Goal: Download file/media

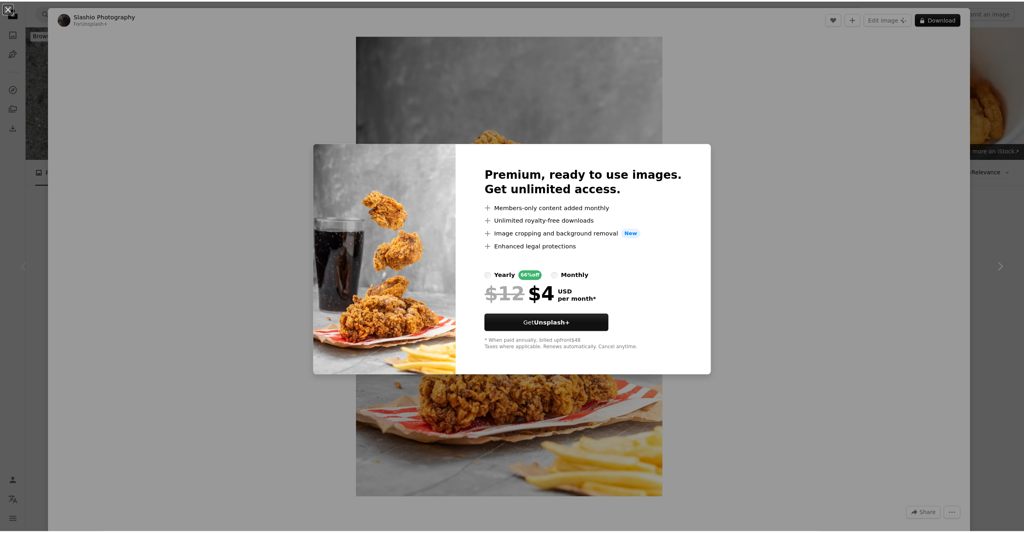
scroll to position [242, 0]
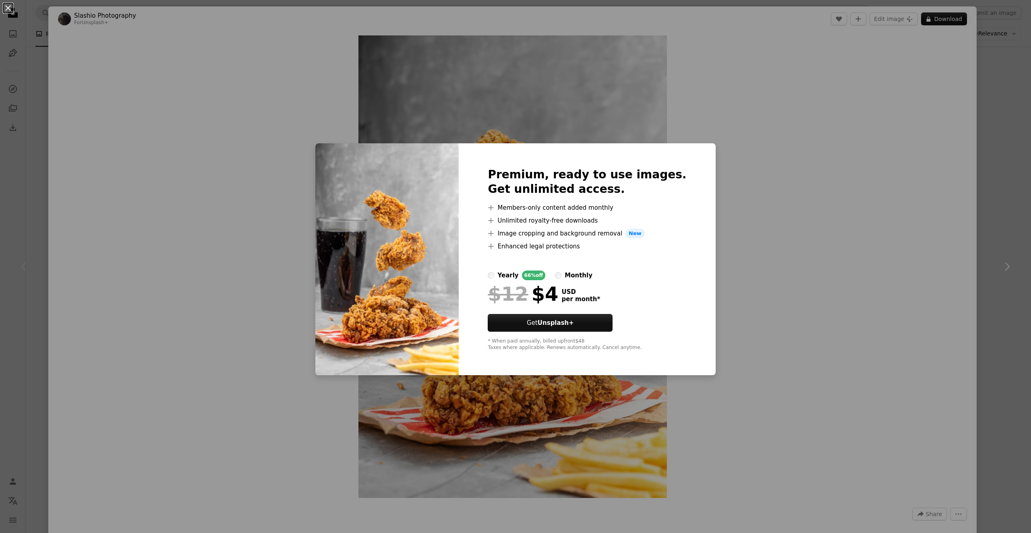
click at [739, 143] on div "An X shape Premium, ready to use images. Get unlimited access. A plus sign Memb…" at bounding box center [515, 266] width 1031 height 533
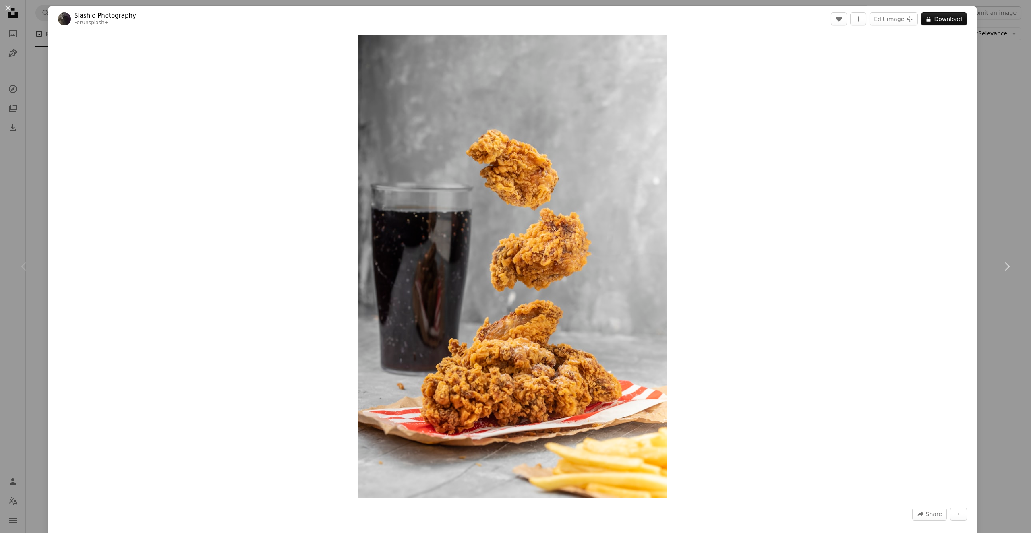
click at [1020, 89] on div "An X shape Chevron left Chevron right Slashio Photography For Unsplash+ A heart…" at bounding box center [515, 266] width 1031 height 533
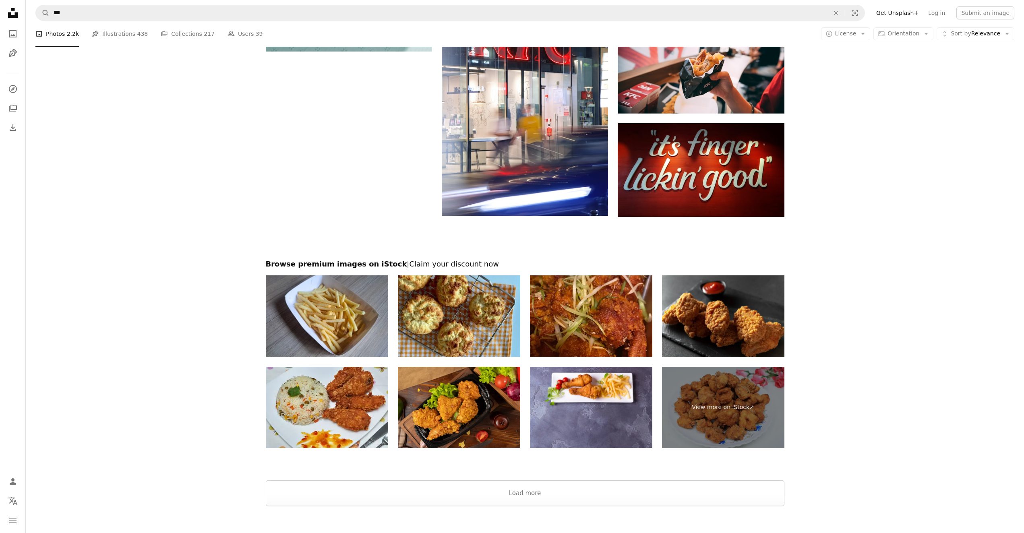
scroll to position [1450, 0]
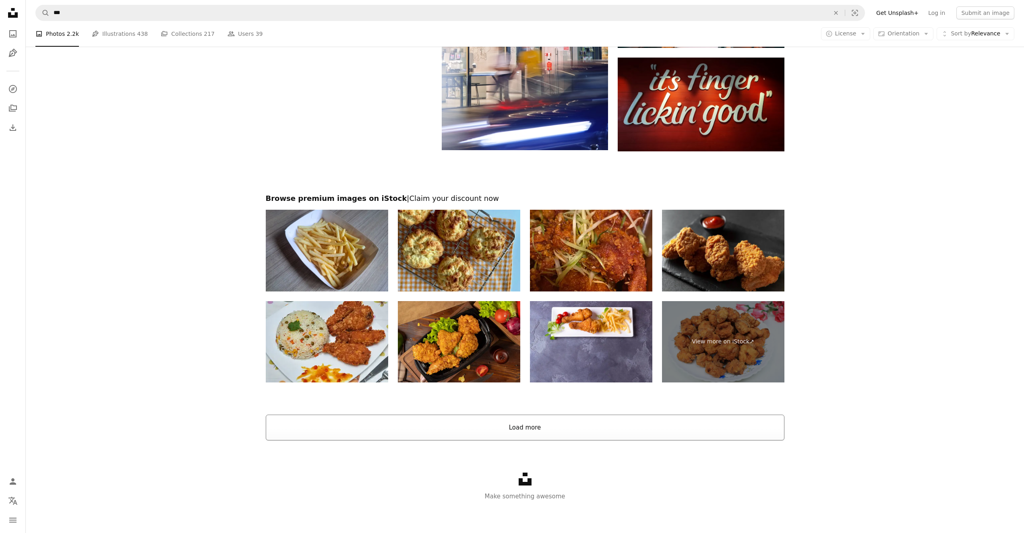
click at [501, 428] on button "Load more" at bounding box center [525, 428] width 519 height 26
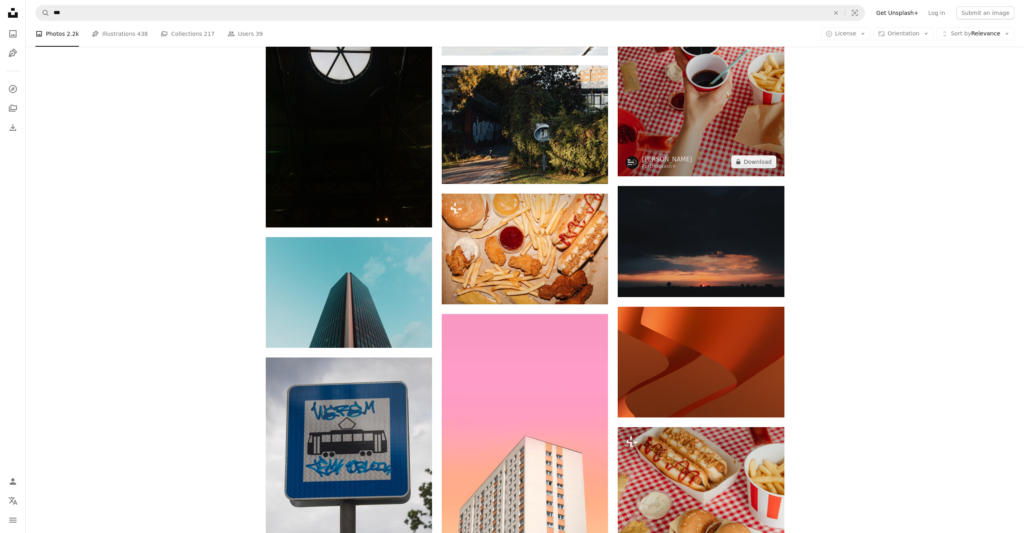
scroll to position [11984, 0]
